Goal: Task Accomplishment & Management: Manage account settings

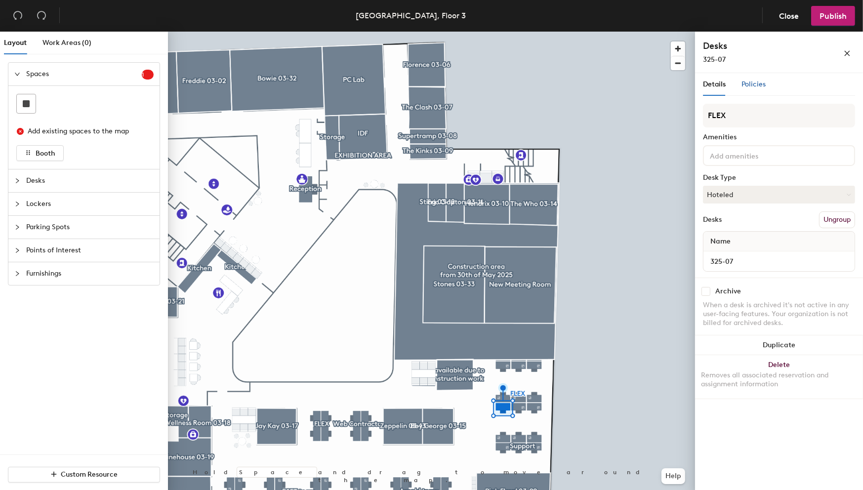
click at [639, 84] on span "Policies" at bounding box center [753, 84] width 24 height 8
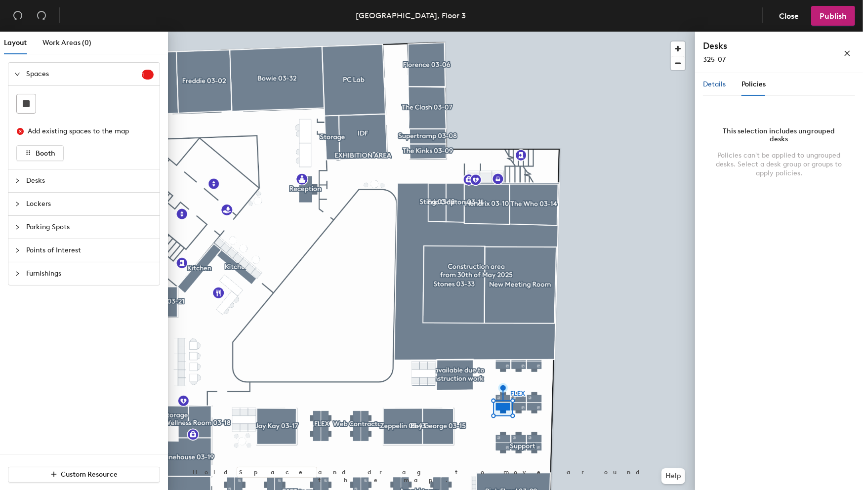
click at [639, 83] on span "Details" at bounding box center [714, 84] width 23 height 8
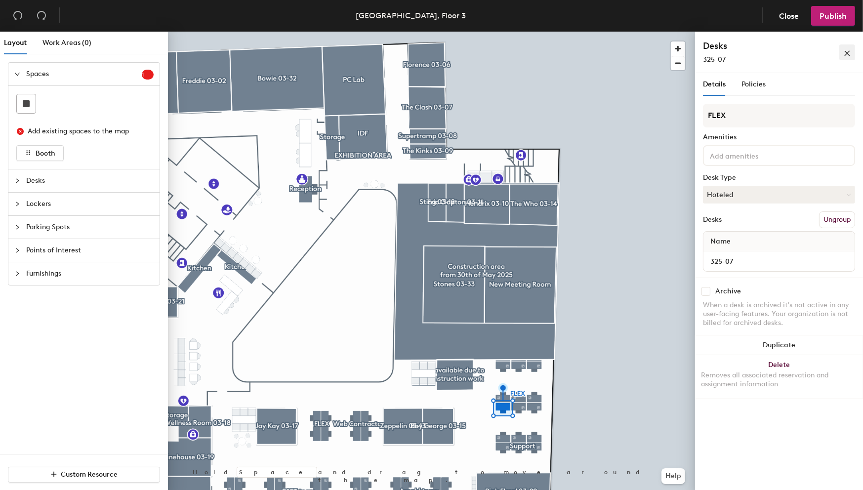
click at [639, 52] on icon "close" at bounding box center [847, 53] width 7 height 7
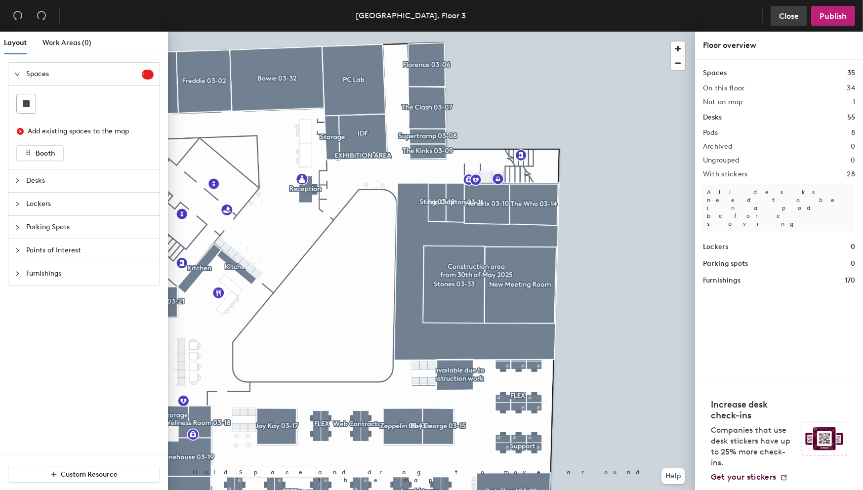
click at [639, 20] on span "Close" at bounding box center [789, 15] width 20 height 9
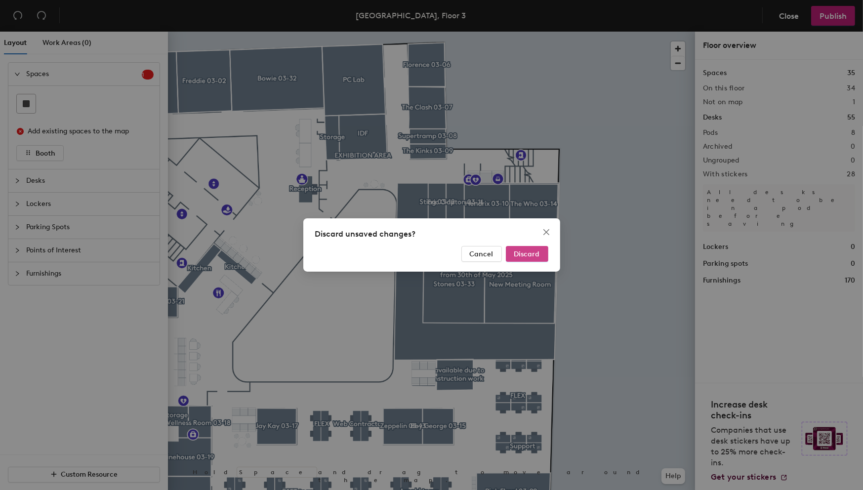
click at [526, 257] on span "Discard" at bounding box center [527, 254] width 26 height 8
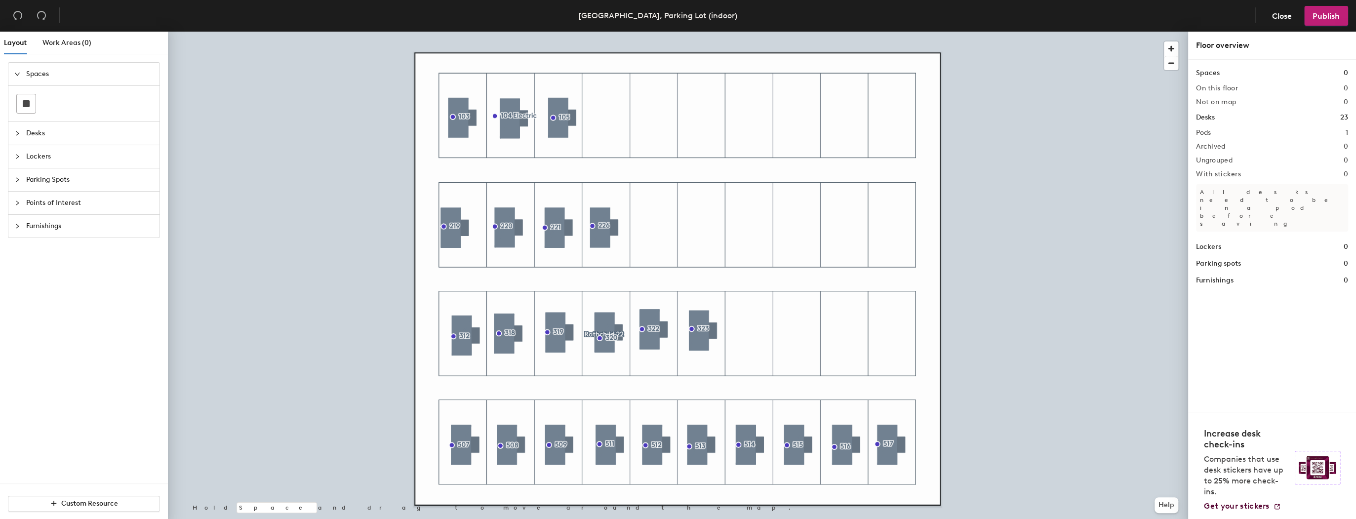
click at [20, 177] on icon "collapsed" at bounding box center [17, 180] width 6 height 6
click at [1285, 19] on span "Close" at bounding box center [1282, 15] width 20 height 9
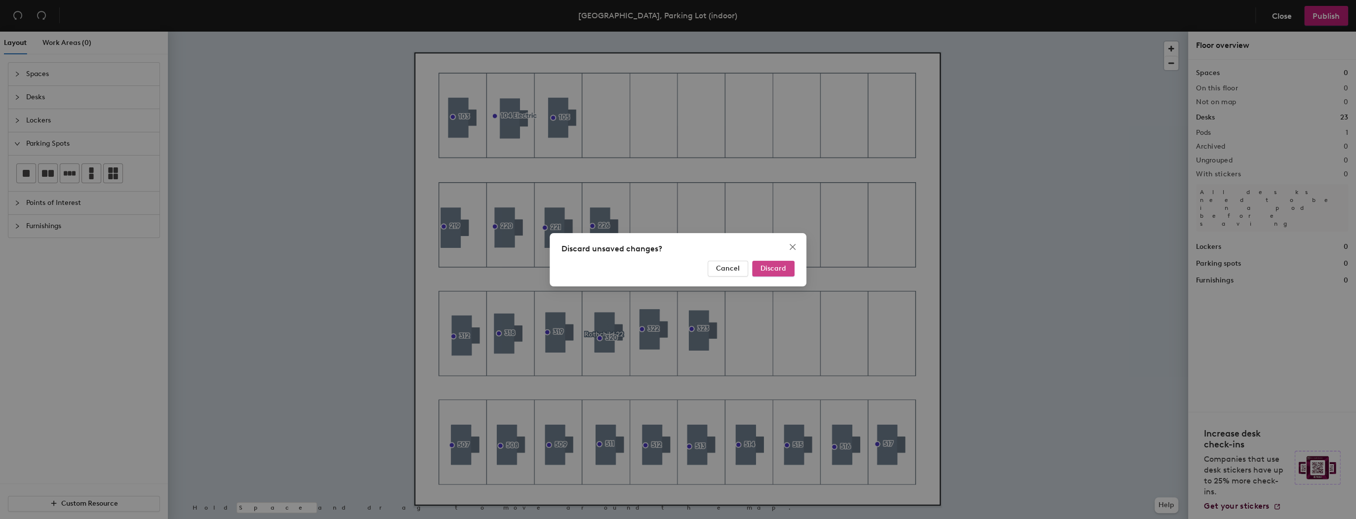
click at [776, 268] on span "Discard" at bounding box center [774, 268] width 26 height 8
